Goal: Information Seeking & Learning: Check status

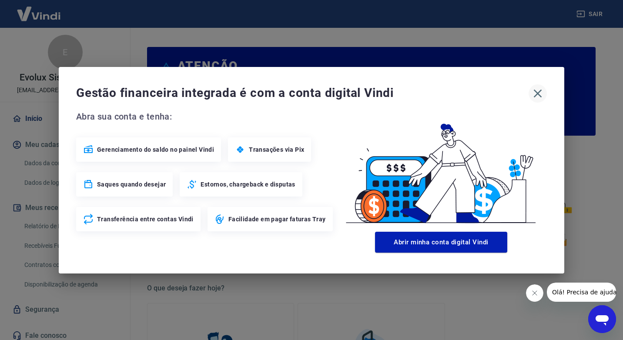
click at [530, 92] on button "button" at bounding box center [538, 93] width 18 height 18
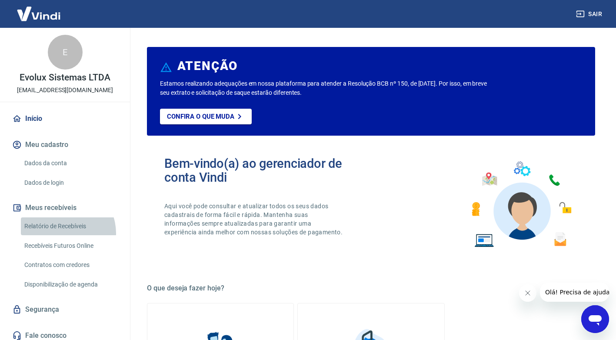
click at [61, 234] on link "Relatório de Recebíveis" at bounding box center [70, 227] width 99 height 18
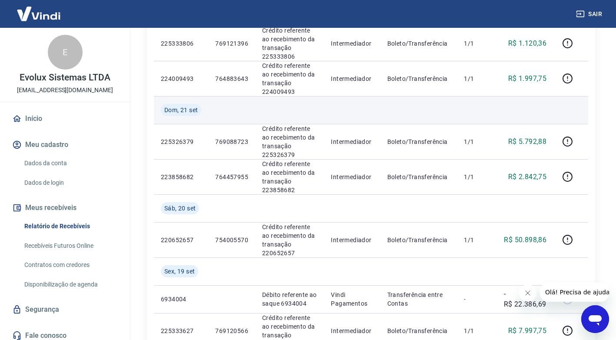
scroll to position [174, 0]
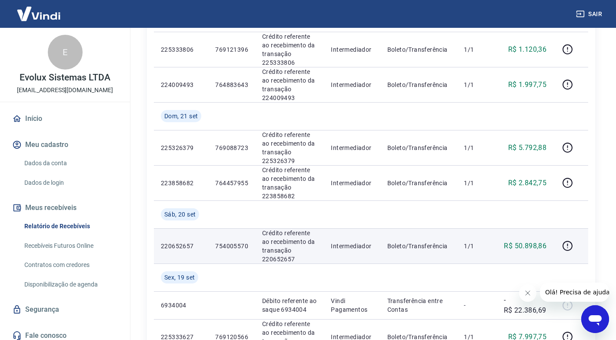
click at [233, 245] on p "754005570" at bounding box center [231, 246] width 33 height 9
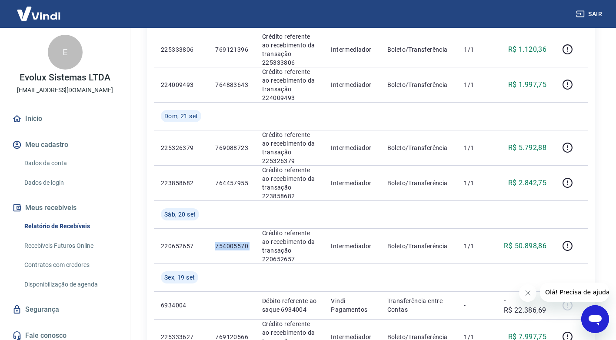
copy p "754005570"
click at [37, 119] on link "Início" at bounding box center [64, 118] width 109 height 19
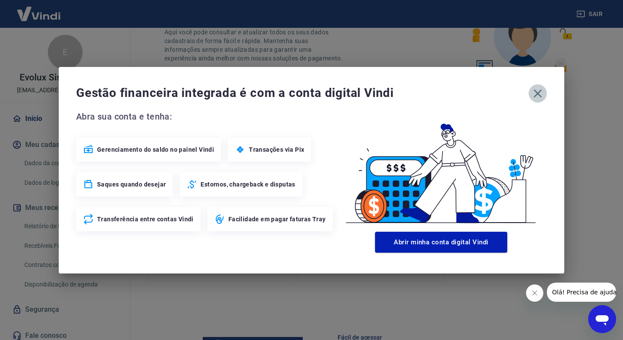
click at [542, 93] on icon "button" at bounding box center [538, 94] width 14 height 14
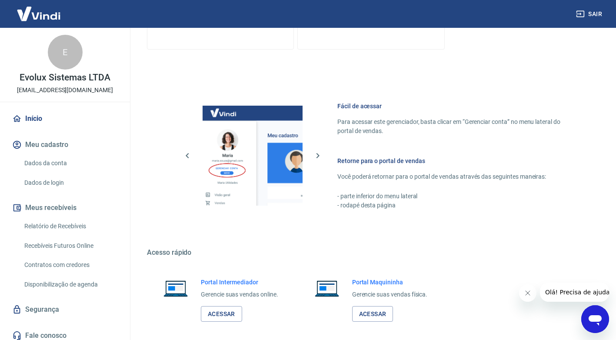
scroll to position [446, 0]
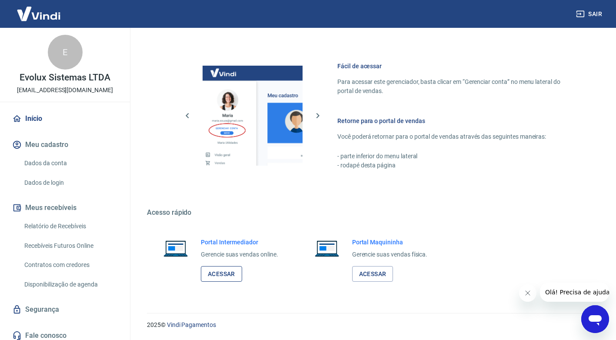
click at [214, 275] on link "Acessar" at bounding box center [221, 274] width 41 height 16
click at [43, 229] on link "Relatório de Recebíveis" at bounding box center [70, 227] width 99 height 18
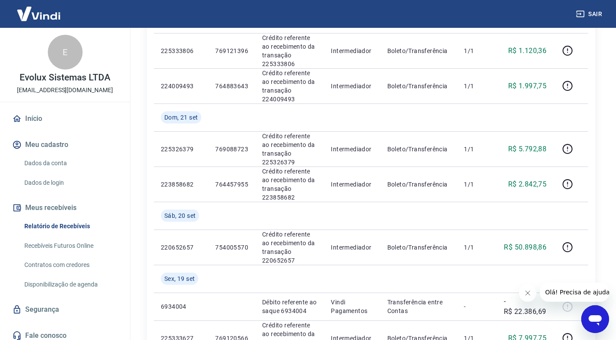
scroll to position [218, 0]
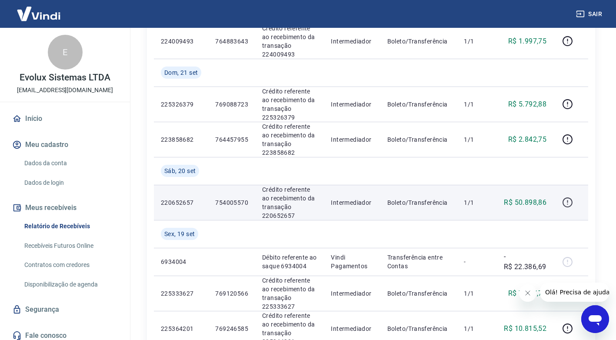
click at [563, 205] on icon "button" at bounding box center [568, 202] width 11 height 11
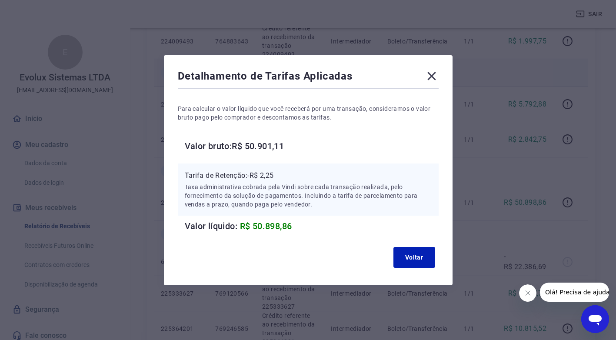
click at [436, 79] on icon at bounding box center [432, 76] width 14 height 14
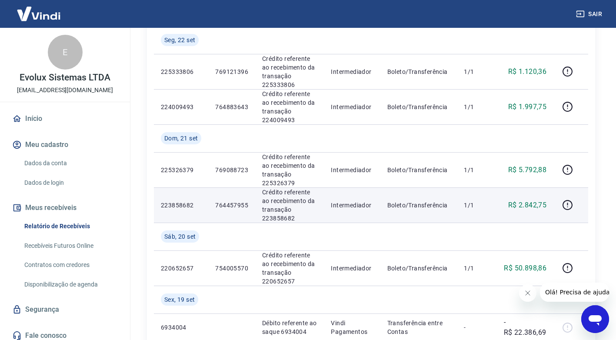
scroll to position [131, 0]
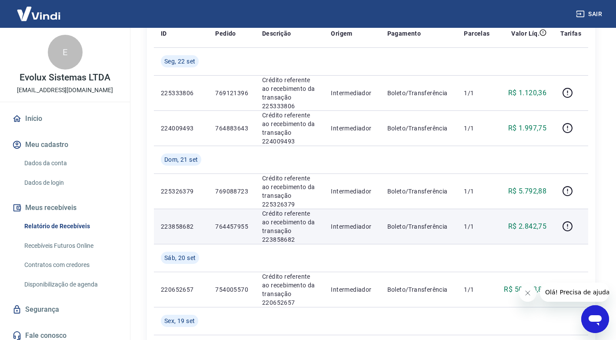
click at [176, 226] on p "223858682" at bounding box center [181, 226] width 40 height 9
drag, startPoint x: 176, startPoint y: 226, endPoint x: 235, endPoint y: 226, distance: 59.2
click at [235, 226] on p "764457955" at bounding box center [231, 226] width 33 height 9
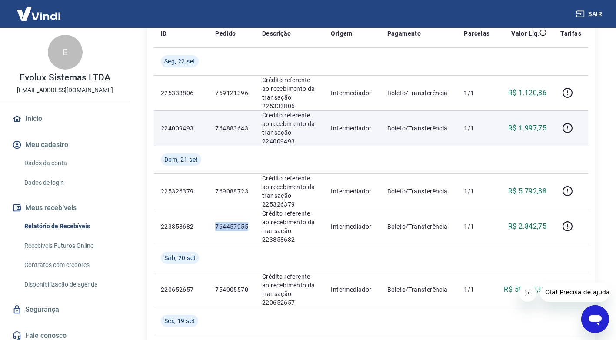
copy p "764457955"
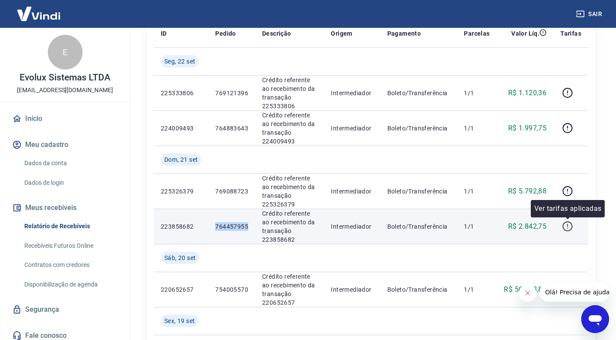
click at [565, 225] on icon "button" at bounding box center [568, 226] width 11 height 11
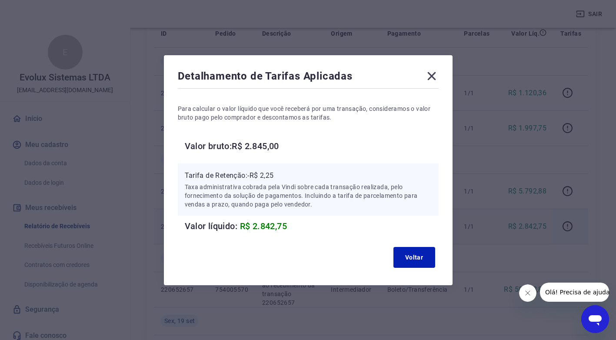
click at [434, 77] on icon at bounding box center [432, 76] width 8 height 8
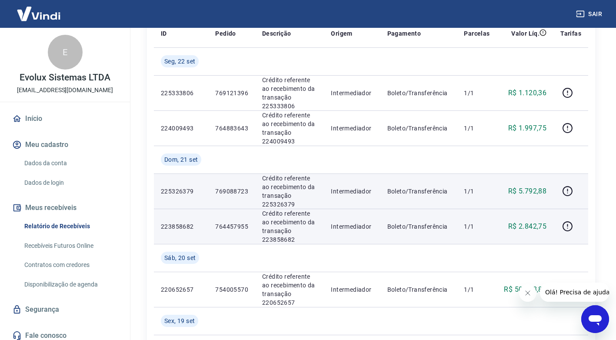
click at [230, 188] on p "769088723" at bounding box center [231, 191] width 33 height 9
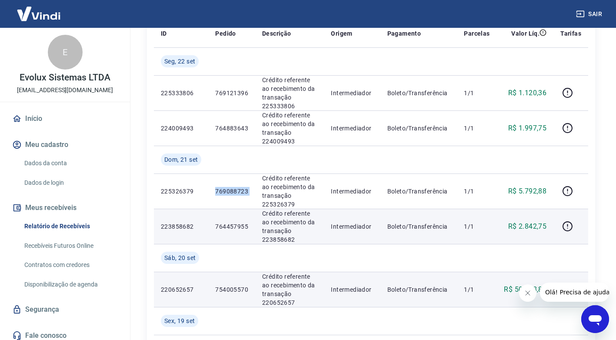
copy p "769088723"
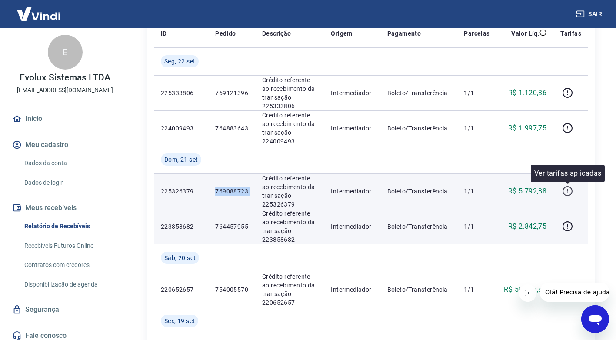
click at [572, 191] on icon "button" at bounding box center [568, 191] width 11 height 11
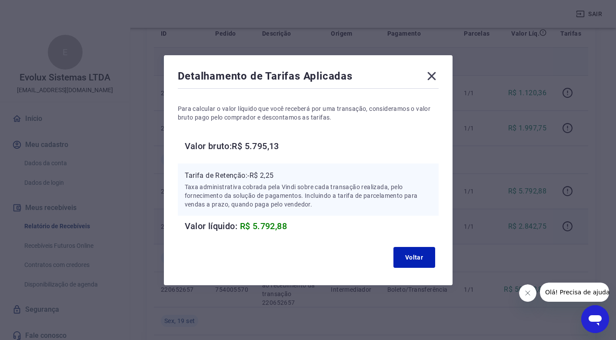
click at [435, 72] on icon at bounding box center [432, 76] width 14 height 14
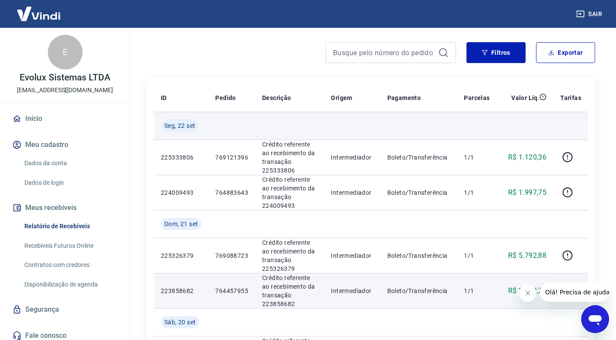
scroll to position [44, 0]
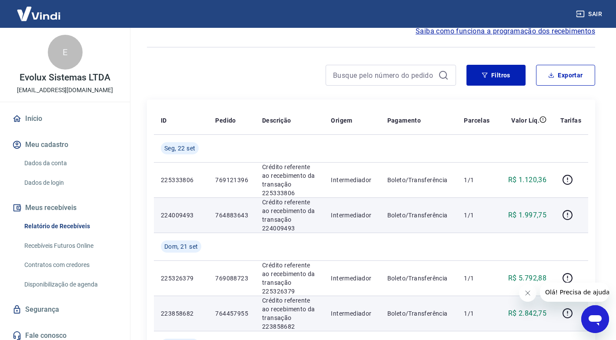
click at [227, 211] on p "764883643" at bounding box center [231, 215] width 33 height 9
copy p "764883643"
click at [572, 214] on icon "button" at bounding box center [568, 215] width 11 height 11
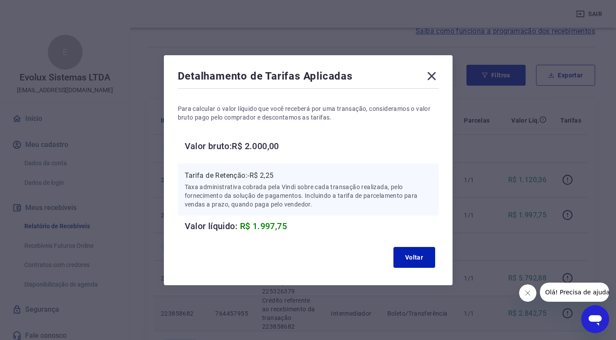
click at [434, 75] on icon at bounding box center [432, 76] width 14 height 14
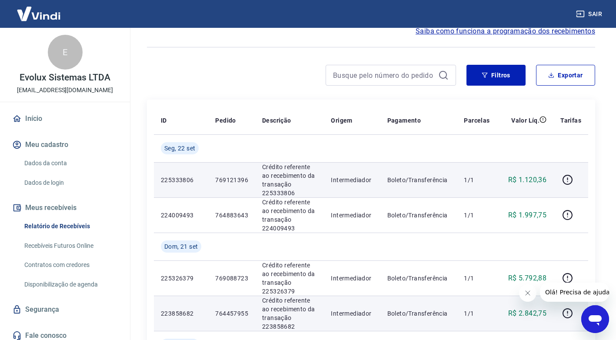
click at [234, 176] on p "769121396" at bounding box center [231, 180] width 33 height 9
copy p "769121396"
click at [565, 180] on icon "button" at bounding box center [568, 179] width 11 height 11
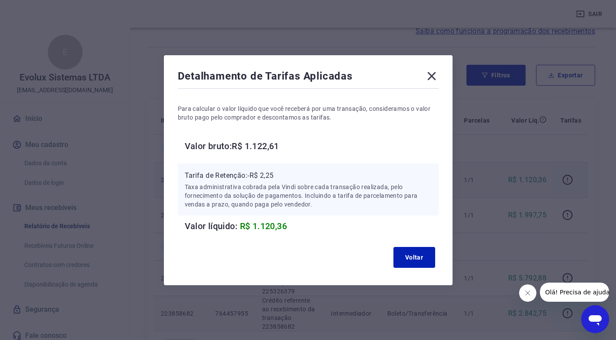
click at [436, 80] on icon at bounding box center [432, 76] width 14 height 14
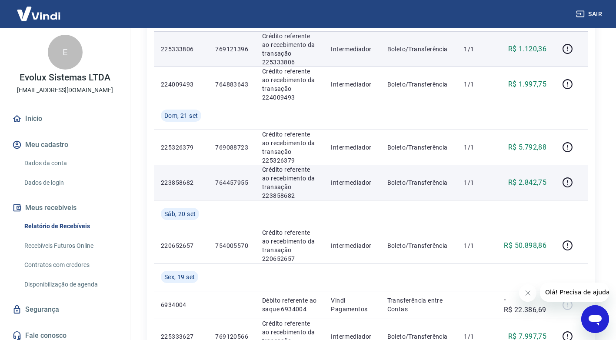
scroll to position [174, 0]
click at [573, 181] on icon "button" at bounding box center [568, 183] width 11 height 11
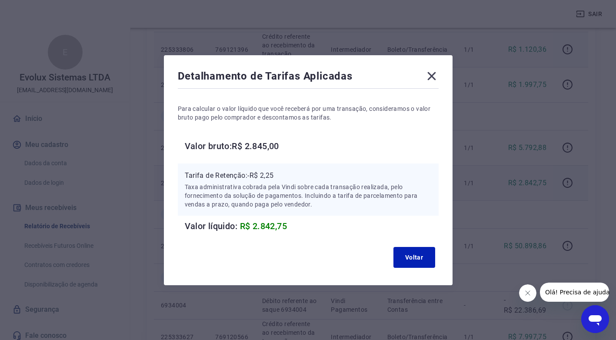
click at [429, 74] on icon at bounding box center [432, 76] width 14 height 14
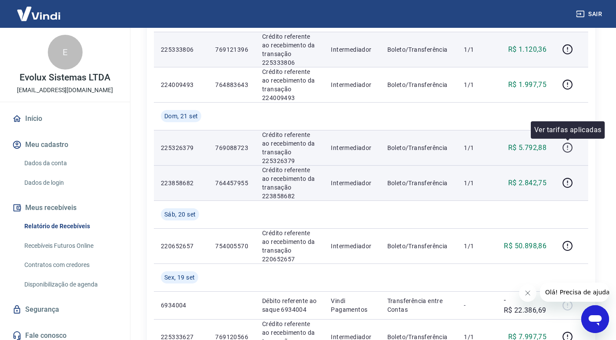
click at [565, 145] on icon "button" at bounding box center [568, 147] width 11 height 11
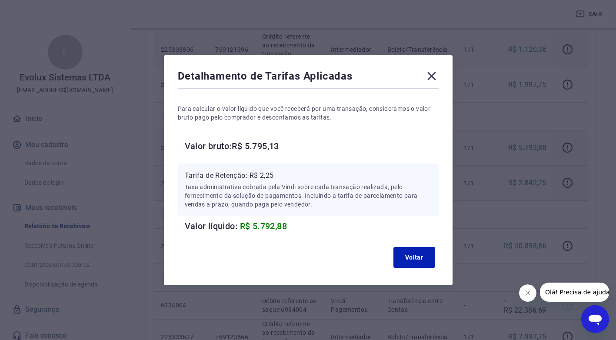
click at [435, 75] on icon at bounding box center [432, 76] width 8 height 8
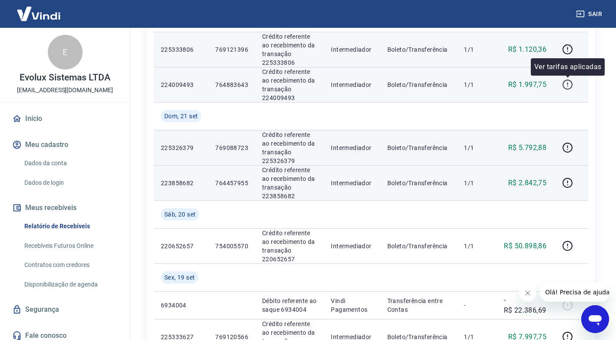
click at [569, 85] on icon "button" at bounding box center [568, 84] width 11 height 11
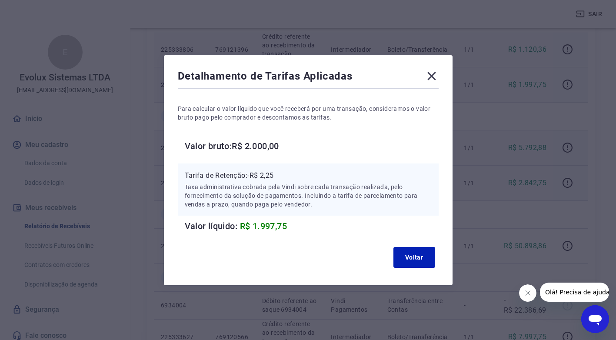
click at [435, 74] on icon at bounding box center [432, 76] width 14 height 14
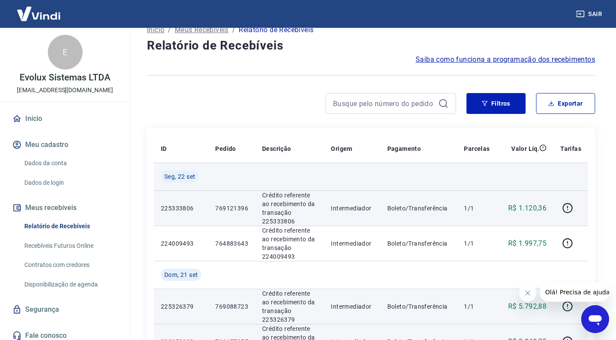
scroll to position [0, 0]
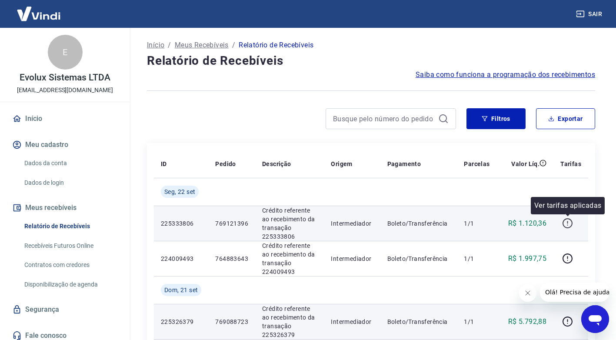
click at [566, 219] on icon "button" at bounding box center [568, 223] width 11 height 11
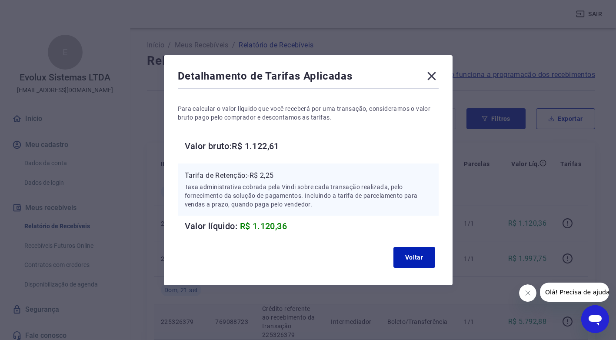
click at [432, 76] on icon at bounding box center [432, 76] width 14 height 14
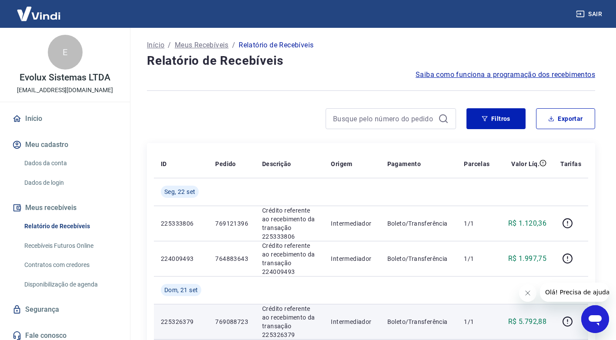
click at [588, 12] on button "Sair" at bounding box center [590, 14] width 31 height 16
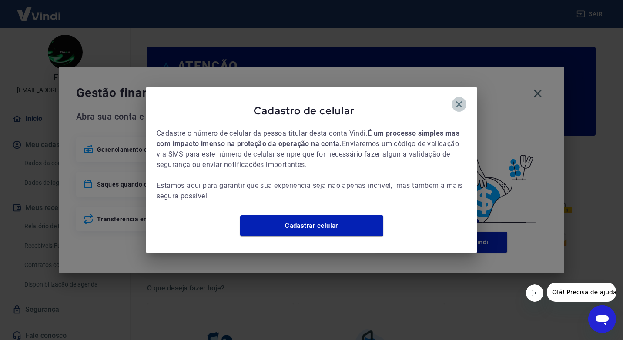
click at [455, 100] on icon "button" at bounding box center [459, 104] width 10 height 10
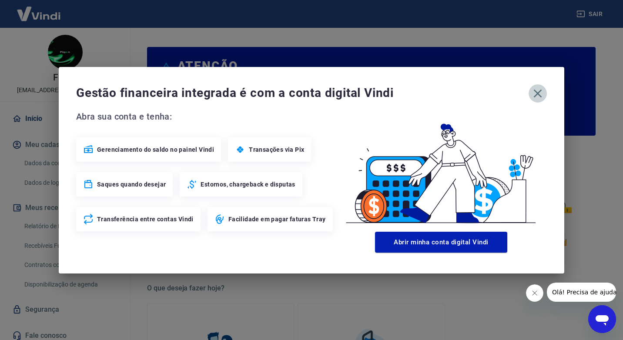
drag, startPoint x: 539, startPoint y: 93, endPoint x: 375, endPoint y: 120, distance: 167.0
click at [539, 93] on icon "button" at bounding box center [538, 94] width 14 height 14
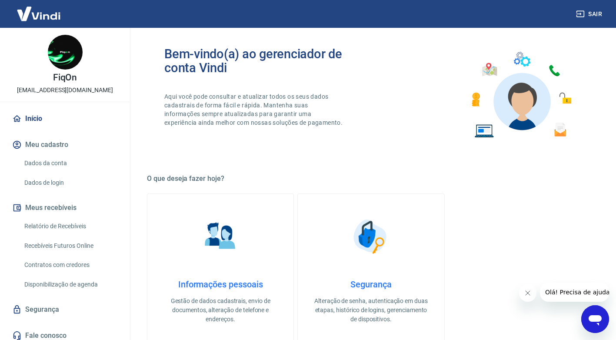
scroll to position [87, 0]
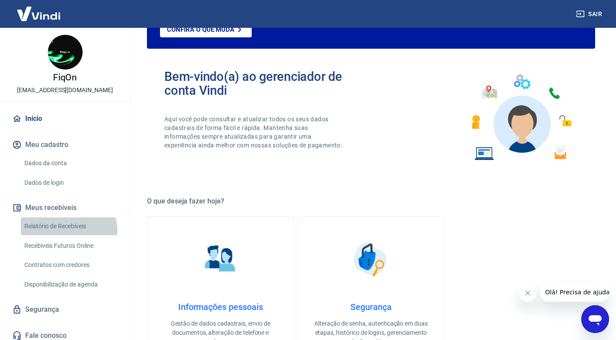
click at [68, 231] on link "Relatório de Recebíveis" at bounding box center [70, 227] width 99 height 18
